Goal: Find specific page/section: Find specific page/section

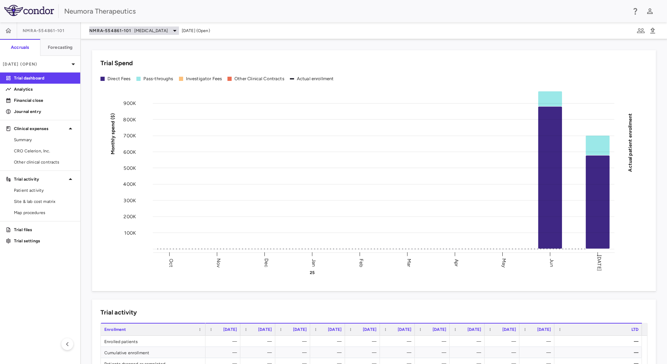
click at [119, 30] on span "NMRA‐554861‐101" at bounding box center [110, 31] width 42 height 6
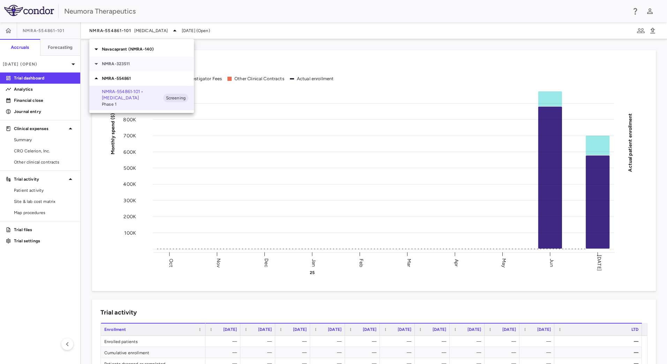
click at [132, 59] on div "NMRA-323511" at bounding box center [141, 63] width 105 height 15
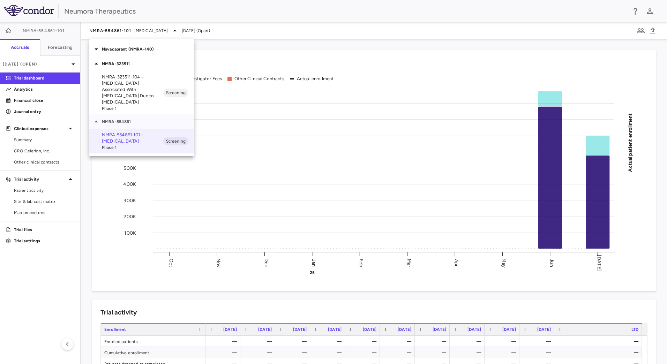
click at [135, 119] on p "NMRA-554861" at bounding box center [148, 122] width 92 height 6
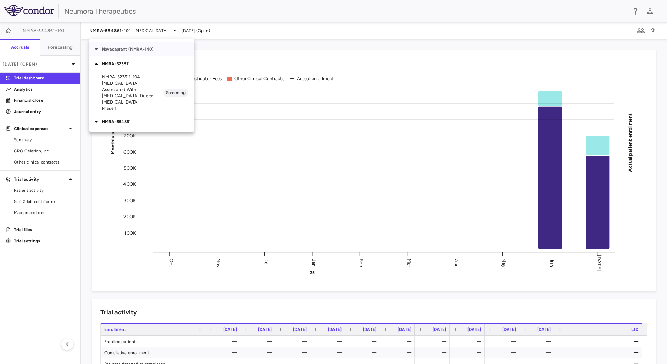
click at [142, 43] on div "Navacaprant (NMRA-140)" at bounding box center [141, 49] width 105 height 15
